Goal: Find contact information: Find contact information

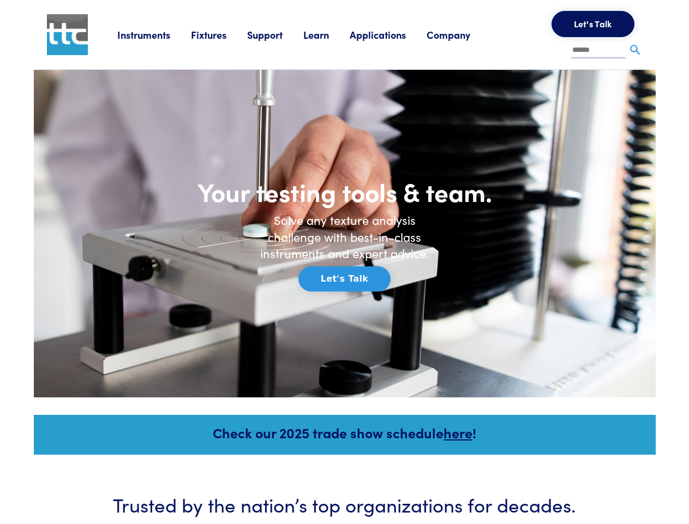
click at [344, 262] on h6 "Solve any texture analysis challenge with best-in-class instruments and expert …" at bounding box center [345, 237] width 186 height 50
click at [154, 34] on link "Instruments" at bounding box center [154, 35] width 74 height 14
click at [220, 34] on link "Fixtures" at bounding box center [219, 35] width 56 height 14
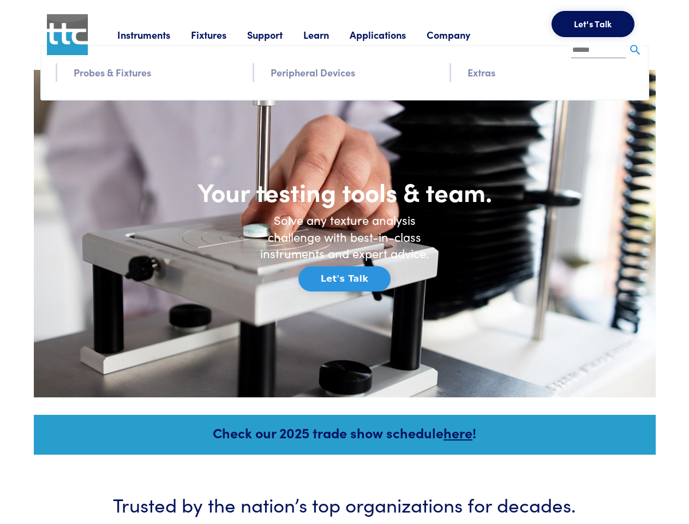
click at [277, 34] on link "Support" at bounding box center [275, 35] width 56 height 14
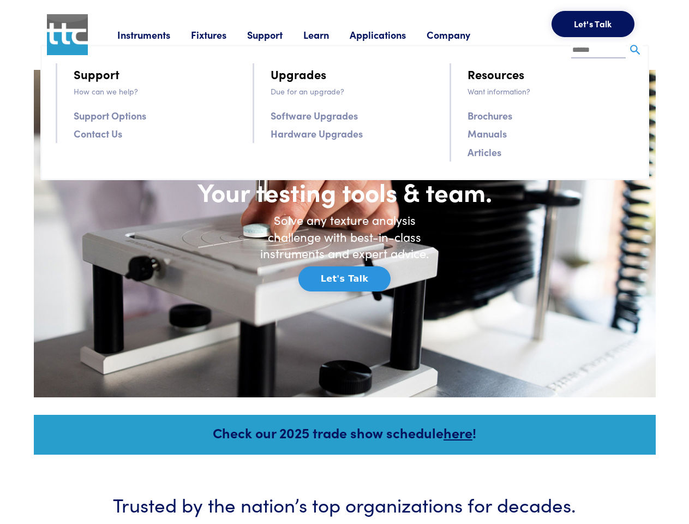
click at [330, 34] on link "Learn" at bounding box center [326, 35] width 46 height 14
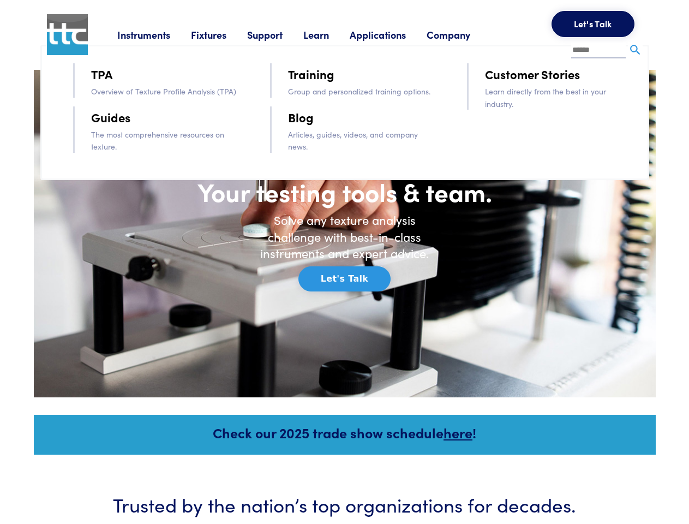
click at [392, 34] on link "Applications" at bounding box center [388, 35] width 77 height 14
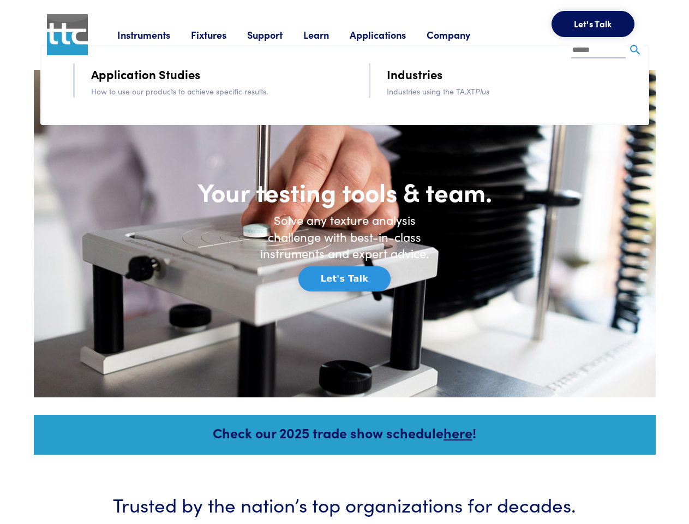
click at [463, 34] on link "Company" at bounding box center [459, 35] width 64 height 14
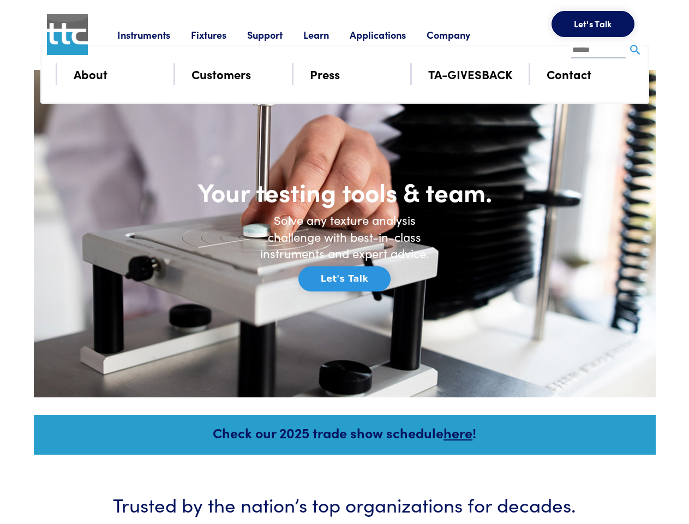
click at [593, 24] on button "Let's Talk" at bounding box center [593, 24] width 83 height 26
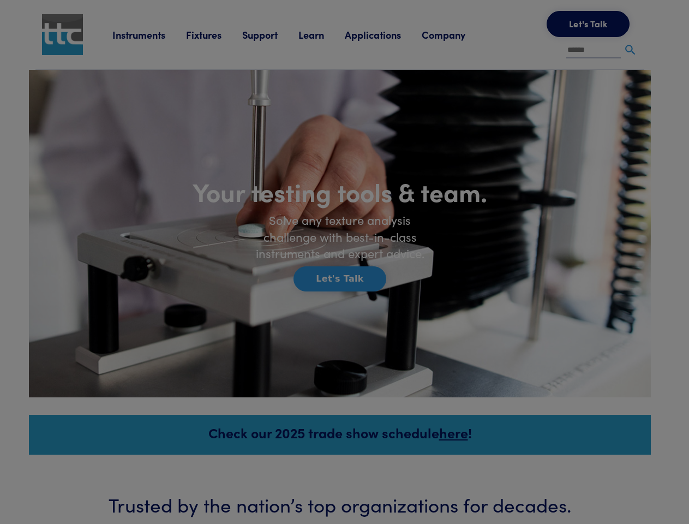
click at [635, 50] on div at bounding box center [344, 262] width 689 height 524
click at [345, 279] on div at bounding box center [344, 262] width 689 height 524
